Goal: Task Accomplishment & Management: Use online tool/utility

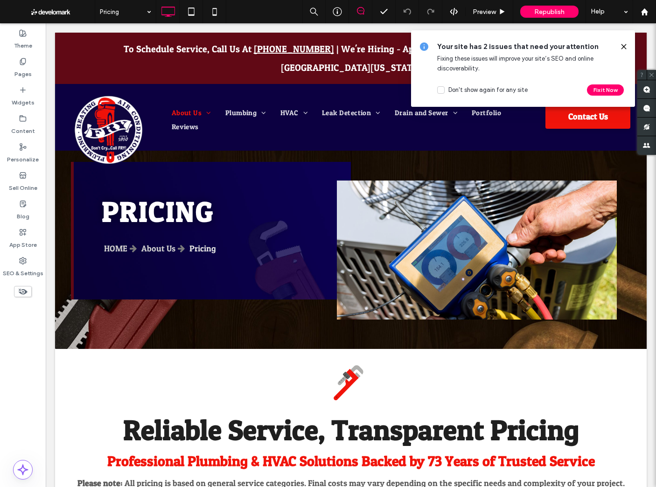
click at [624, 46] on use at bounding box center [624, 46] width 4 height 4
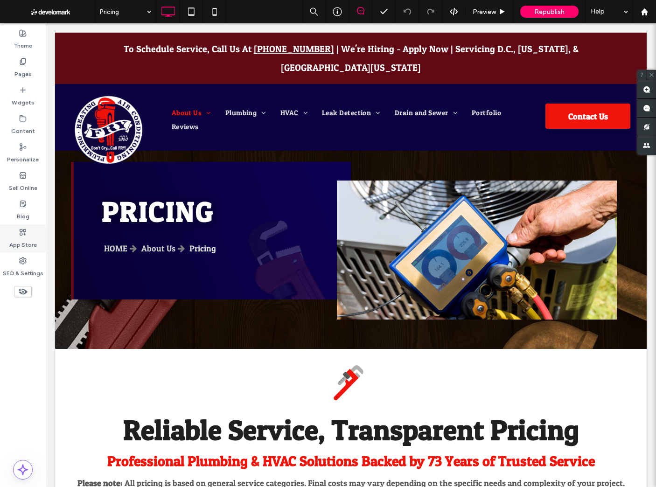
drag, startPoint x: 22, startPoint y: 61, endPoint x: 37, endPoint y: 238, distance: 177.5
click at [22, 61] on icon at bounding box center [22, 61] width 7 height 7
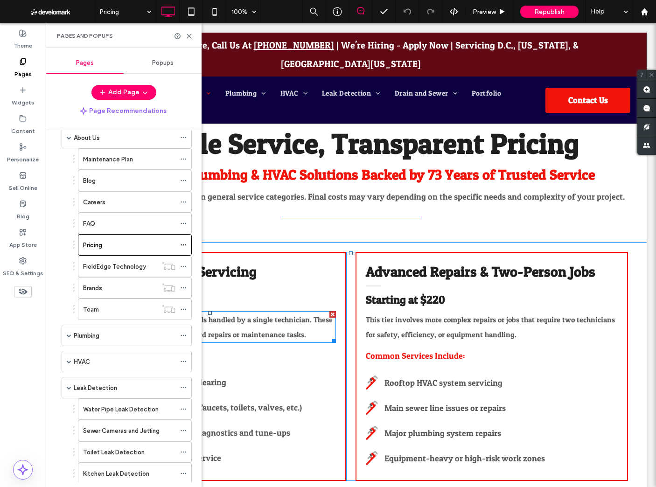
scroll to position [292, 0]
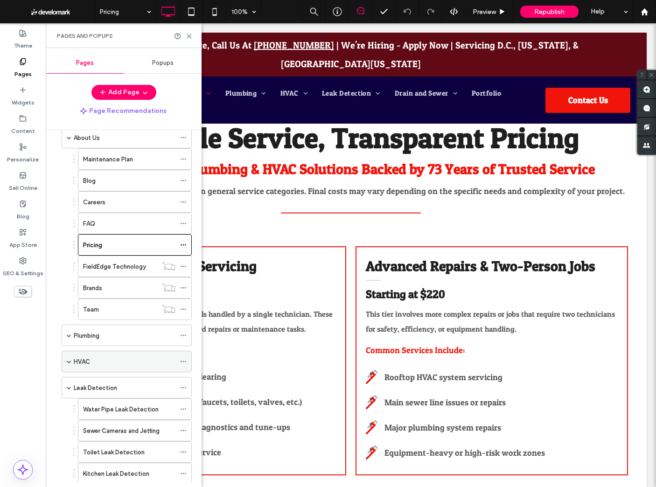
click at [70, 361] on span at bounding box center [69, 361] width 5 height 5
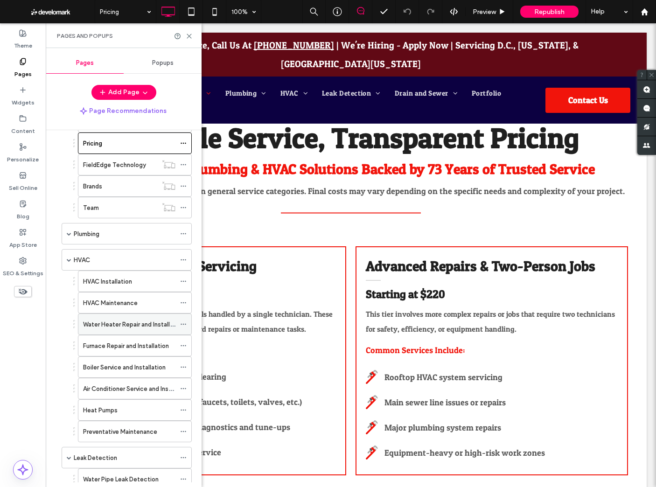
scroll to position [149, 0]
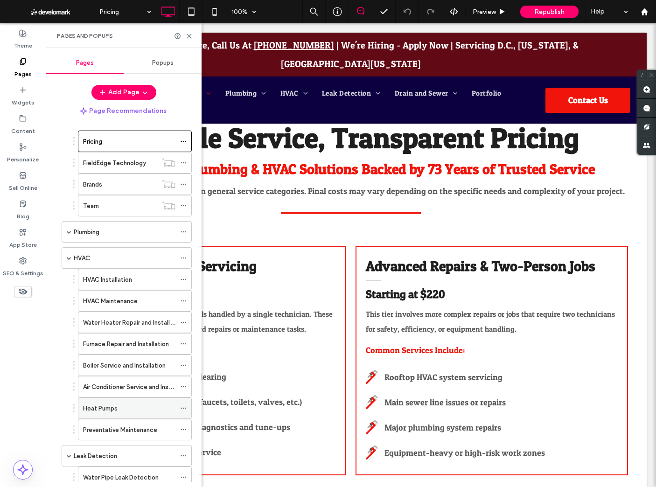
click at [127, 415] on div "Heat Pumps" at bounding box center [129, 408] width 92 height 21
click at [190, 37] on use at bounding box center [189, 36] width 4 height 4
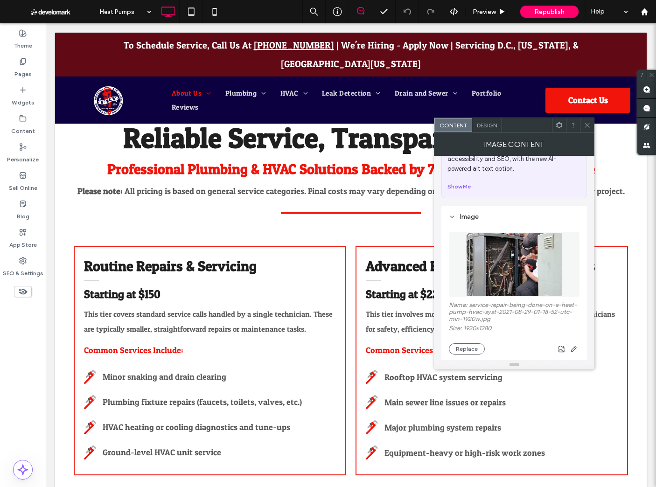
scroll to position [38, 0]
click at [503, 269] on img at bounding box center [514, 263] width 96 height 64
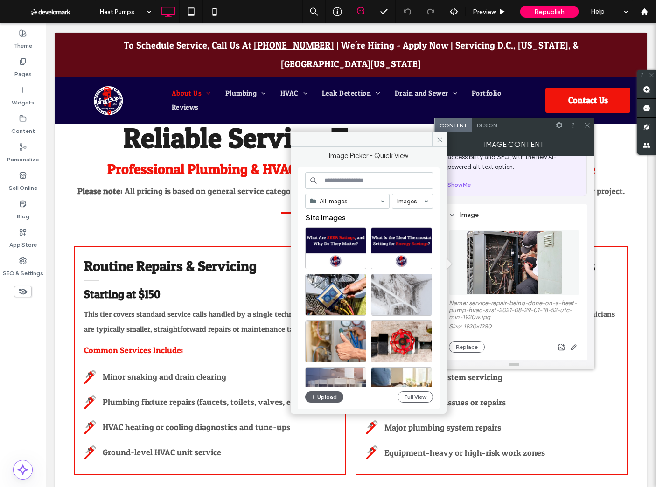
drag, startPoint x: 439, startPoint y: 139, endPoint x: 476, endPoint y: 271, distance: 137.0
click at [439, 139] on use at bounding box center [439, 139] width 5 height 5
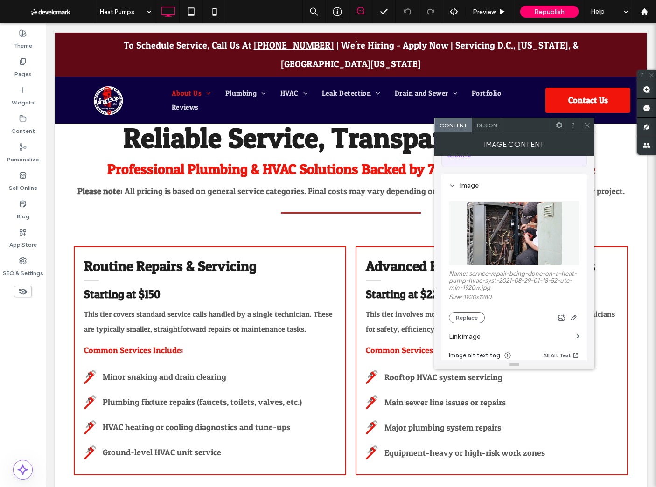
scroll to position [69, 0]
click at [479, 273] on label "Name: service-repair-being-done-on-a-heat-pump-hvac-syst-2021-08-29-01-18-52-ut…" at bounding box center [514, 280] width 131 height 23
copy label "Name: service-repair-being-done-on-a-heat-pump-hvac-syst-2021-08-29-01-18-52-ut…"
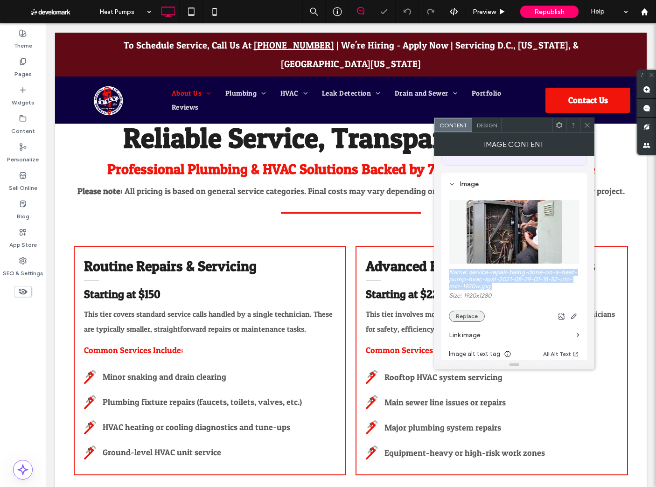
click at [470, 319] on button "Replace" at bounding box center [467, 316] width 36 height 11
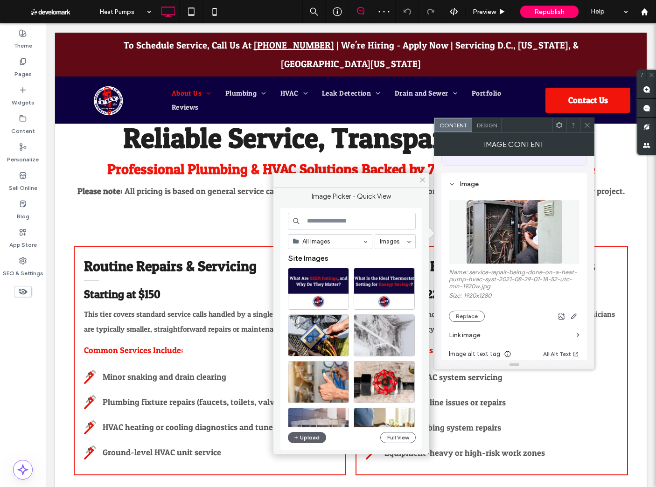
click at [332, 214] on input at bounding box center [352, 221] width 128 height 17
paste input "**********"
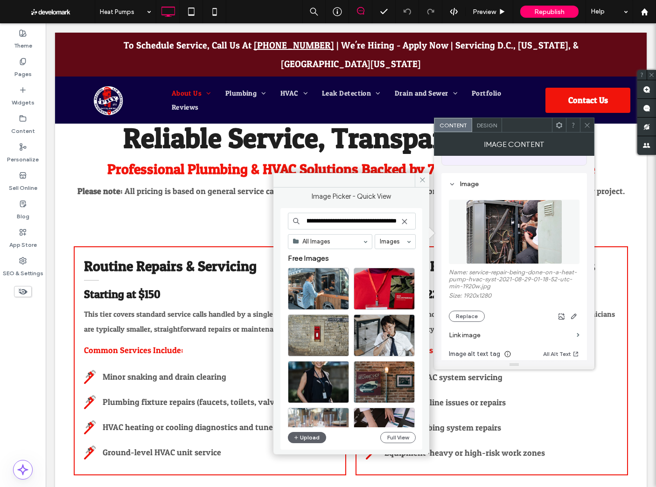
scroll to position [0, 0]
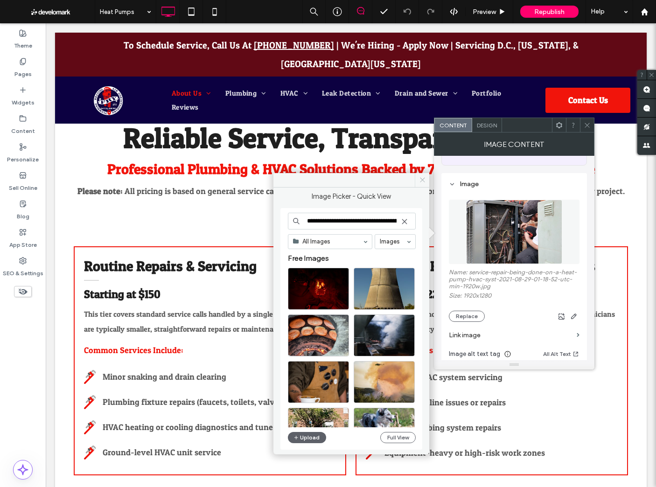
type input "**********"
click at [424, 181] on icon at bounding box center [422, 179] width 7 height 7
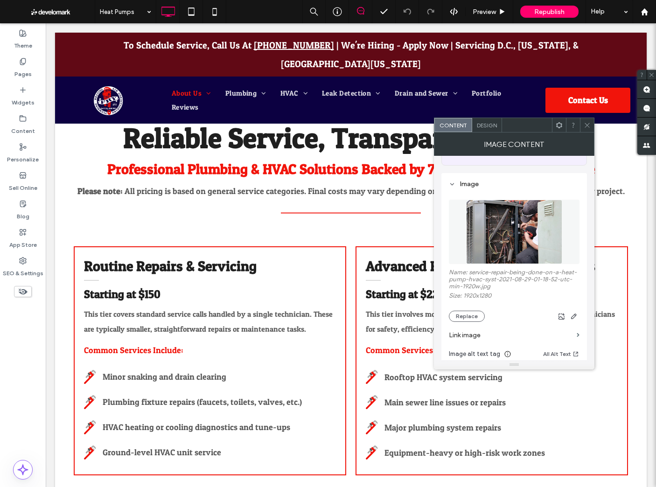
drag, startPoint x: 590, startPoint y: 125, endPoint x: 467, endPoint y: 163, distance: 129.5
click at [586, 126] on icon at bounding box center [587, 125] width 7 height 7
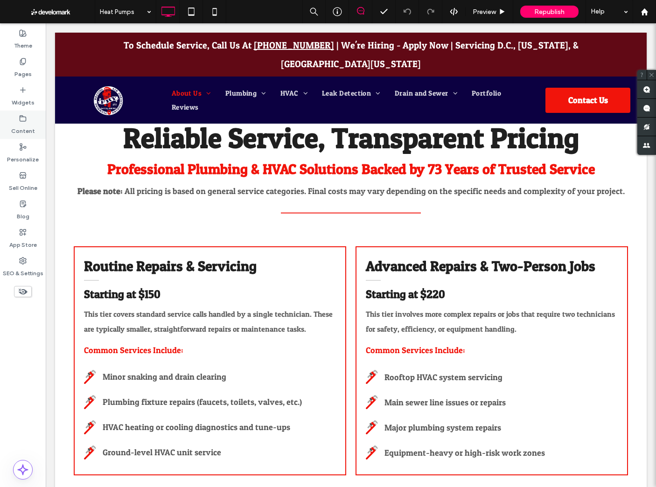
click at [16, 123] on label "Content" at bounding box center [23, 128] width 24 height 13
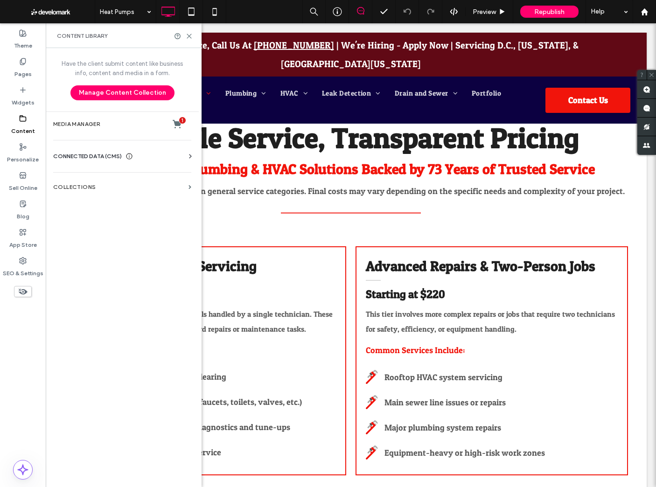
click at [90, 154] on span "CONNECTED DATA (CMS)" at bounding box center [87, 156] width 69 height 9
click at [91, 130] on section "Media Manager 1" at bounding box center [122, 124] width 153 height 24
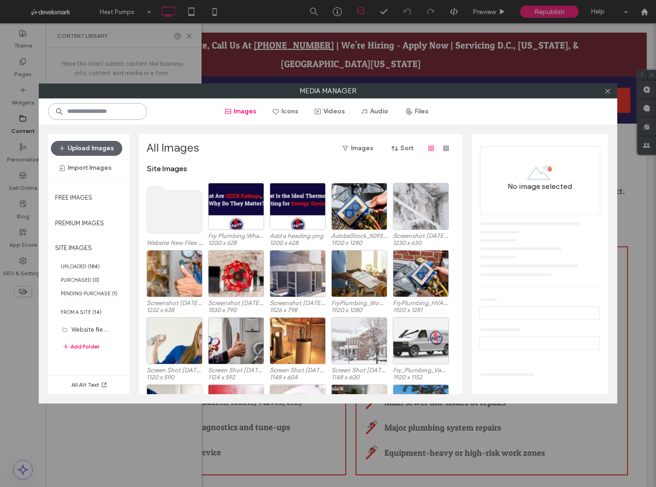
click at [117, 114] on input at bounding box center [97, 111] width 99 height 17
paste input "**********"
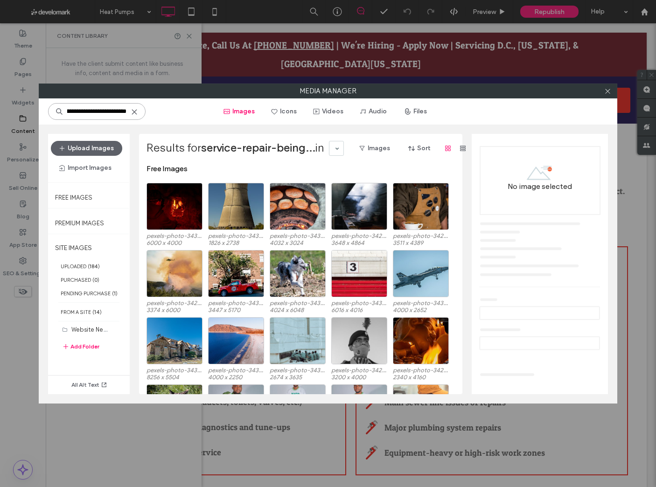
type input "**********"
click at [131, 113] on icon at bounding box center [134, 111] width 7 height 7
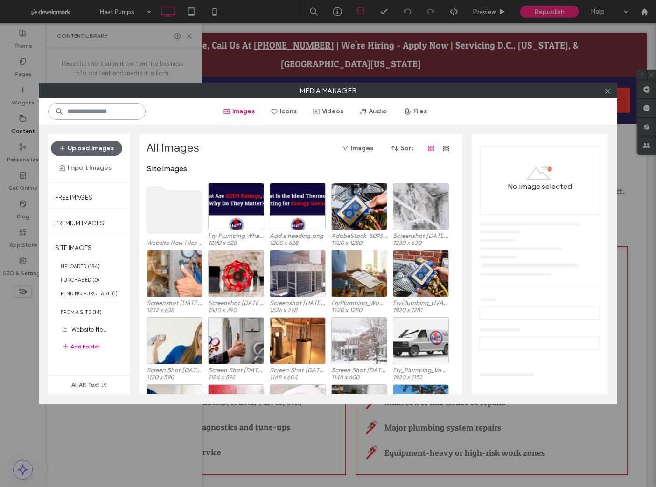
paste input "**********"
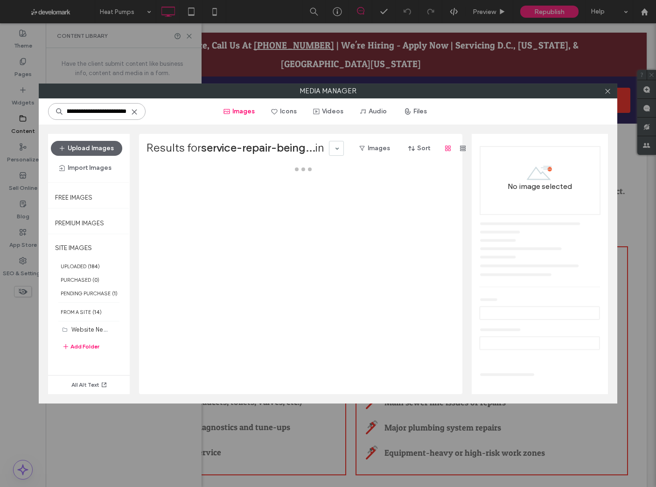
scroll to position [0, 180]
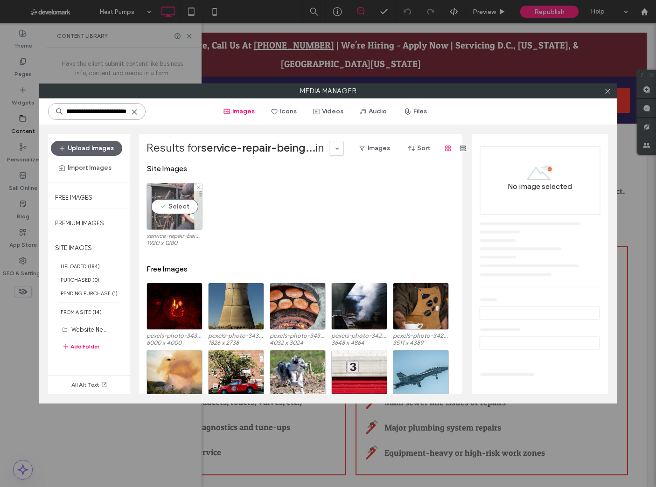
type input "**********"
click at [174, 205] on div "Select" at bounding box center [175, 206] width 56 height 47
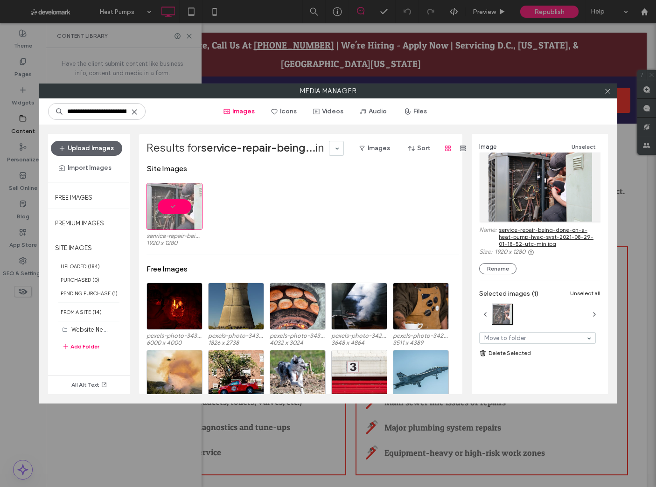
click at [520, 236] on link "service-repair-being-done-on-a-heat-pump-hvac-syst-2021-08-29-01-18-52-utc-min.…" at bounding box center [550, 236] width 102 height 21
drag, startPoint x: 609, startPoint y: 90, endPoint x: 333, endPoint y: 68, distance: 276.2
click at [609, 90] on use at bounding box center [607, 91] width 5 height 5
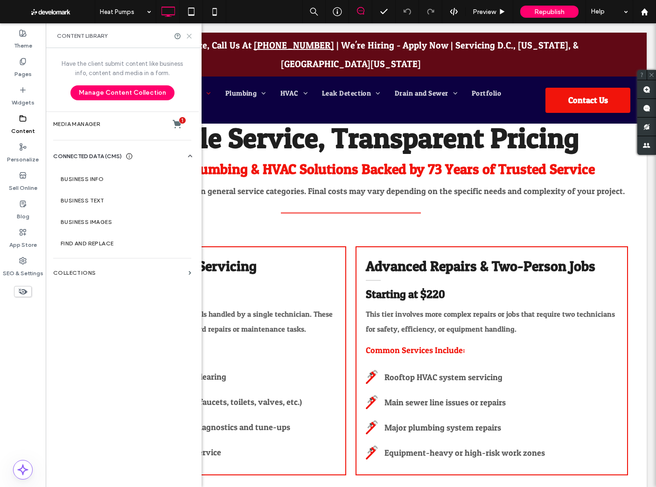
click at [188, 35] on use at bounding box center [189, 36] width 4 height 4
